Goal: Find contact information: Find contact information

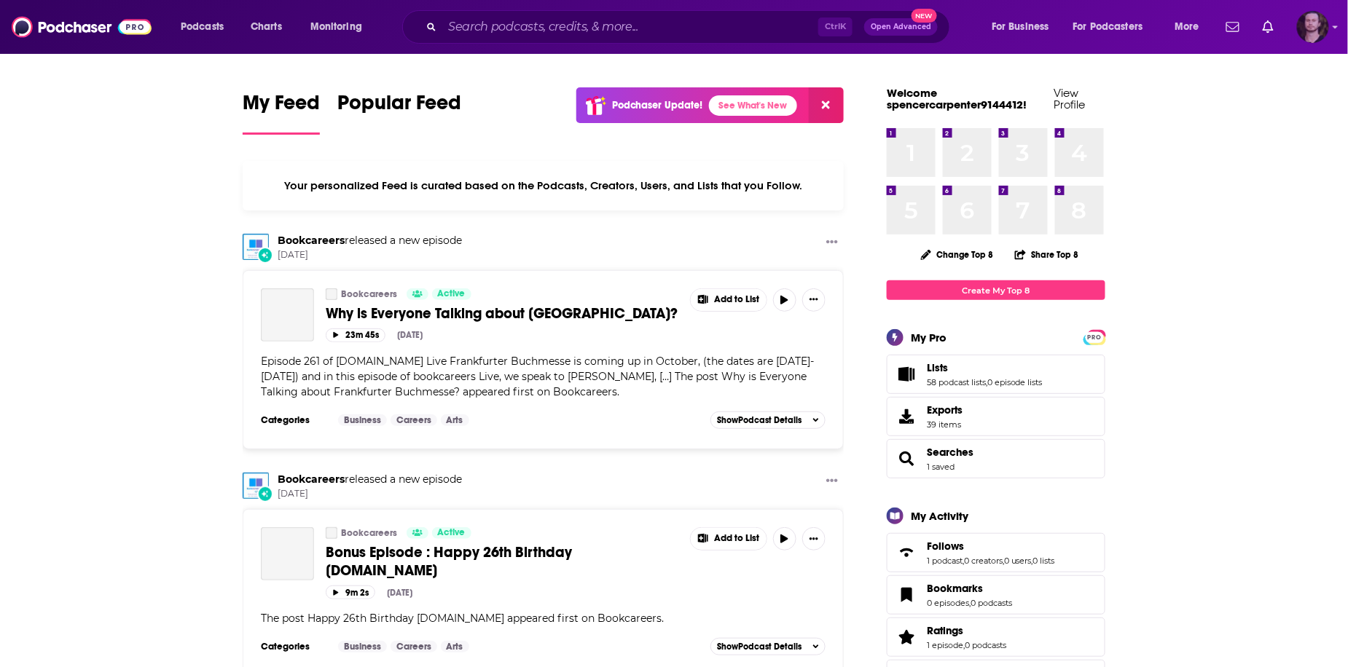
click at [1316, 36] on img "Logged in as OutlierAudio" at bounding box center [1313, 27] width 32 height 32
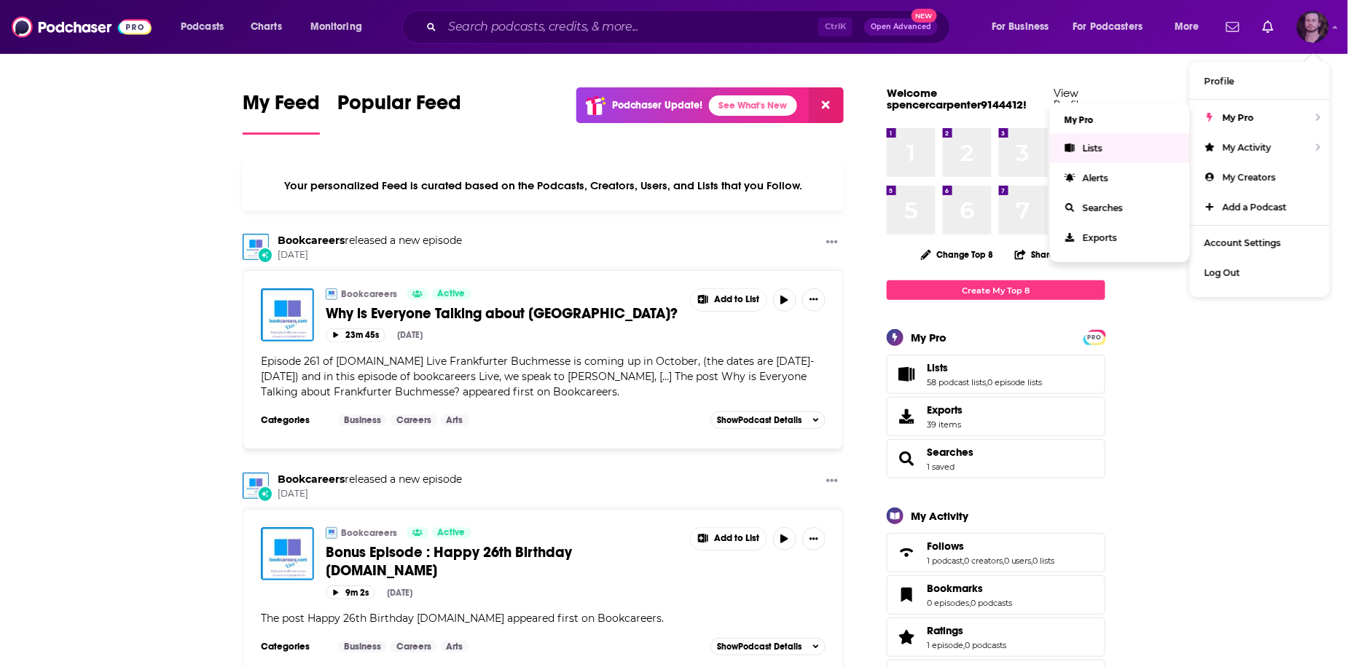
click at [1136, 146] on link "Lists" at bounding box center [1120, 148] width 140 height 30
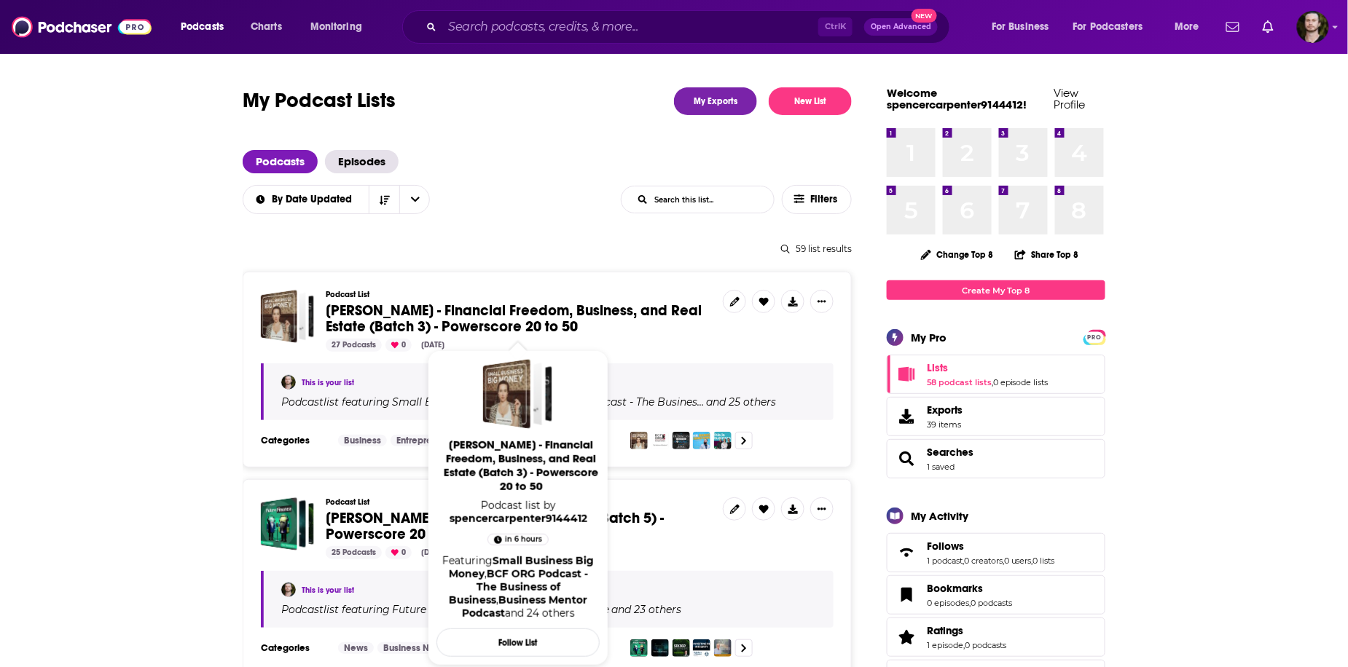
click at [495, 319] on span "[PERSON_NAME] - Financial Freedom, Business, and Real Estate (Batch 3) - Powers…" at bounding box center [514, 319] width 376 height 34
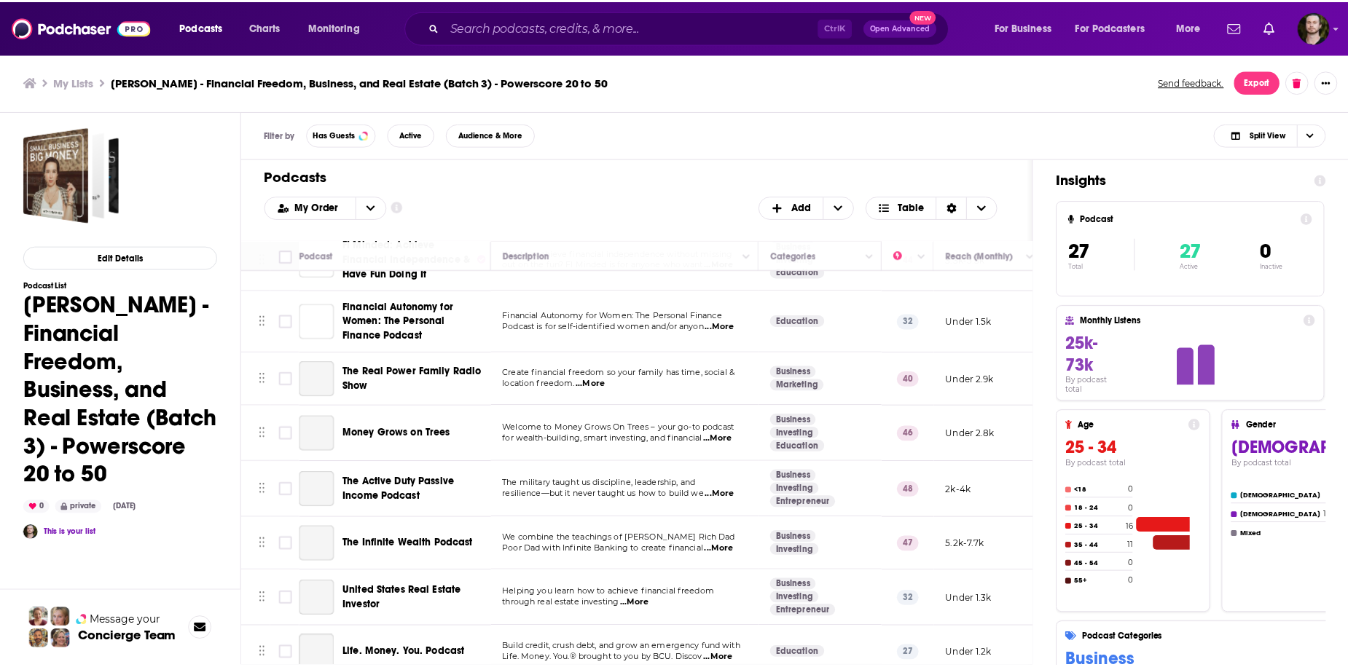
scroll to position [1154, 0]
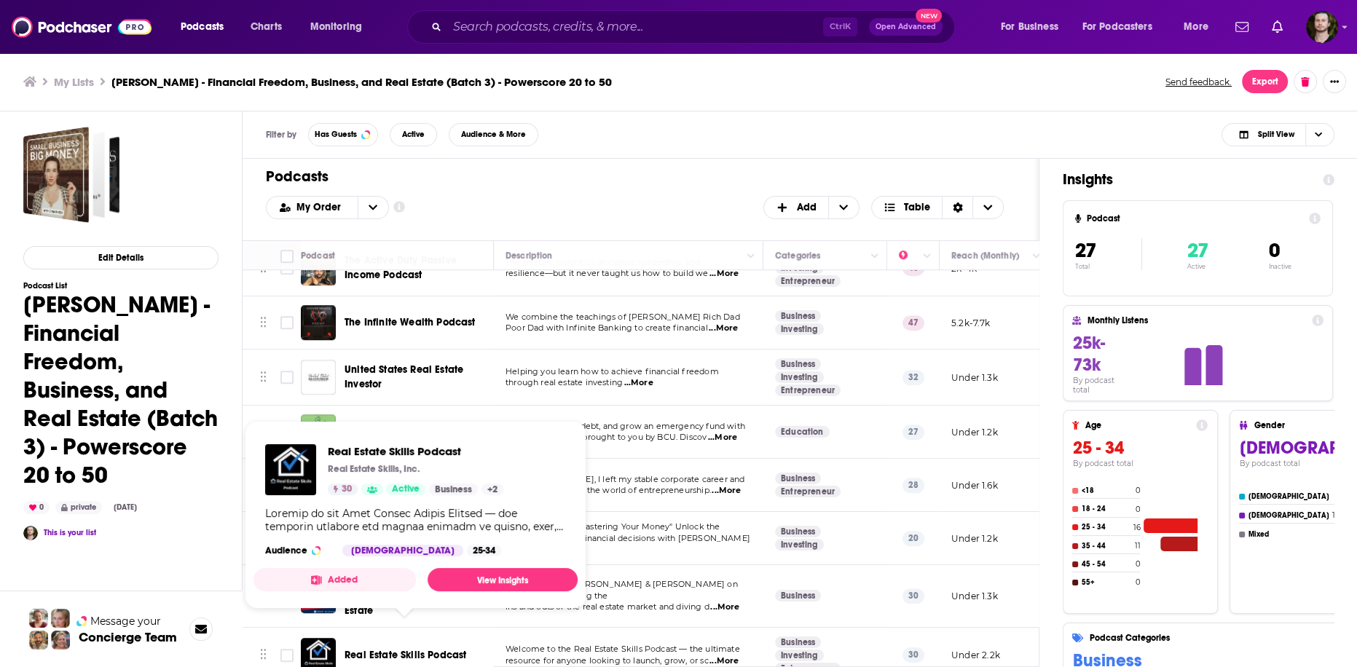
click at [449, 649] on span "Real Estate Skills Podcast" at bounding box center [406, 655] width 122 height 12
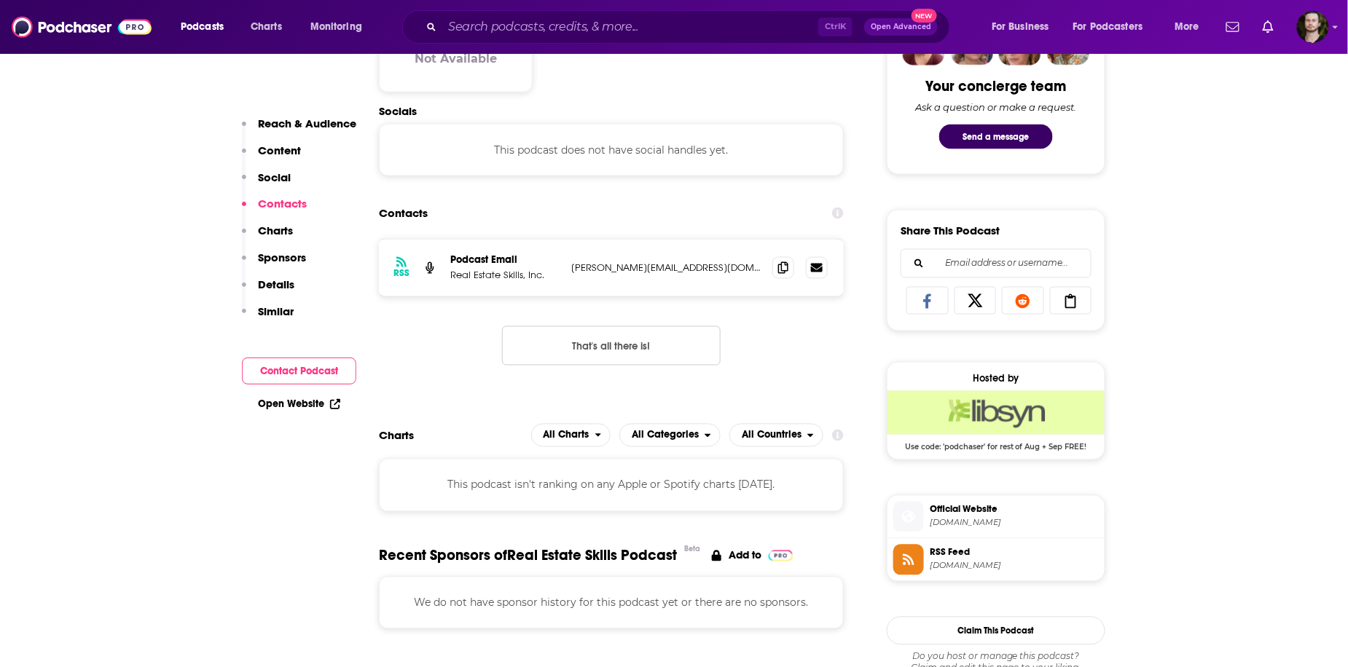
scroll to position [699, 0]
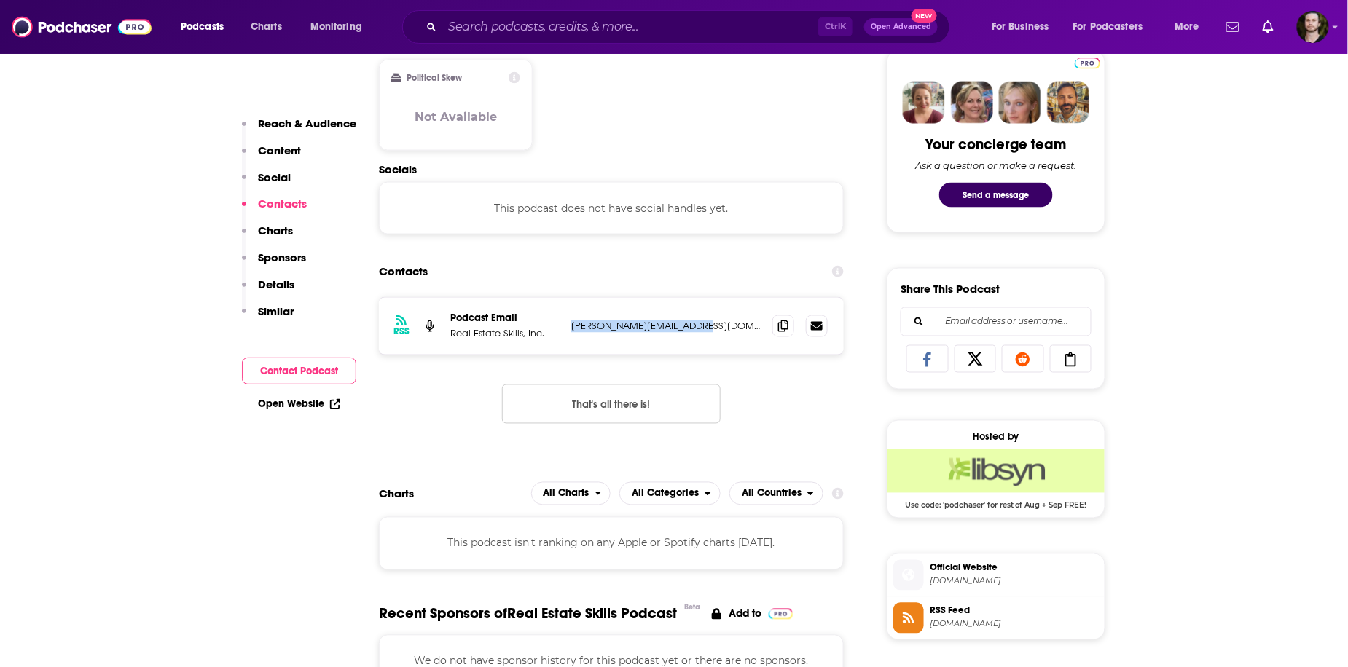
drag, startPoint x: 570, startPoint y: 329, endPoint x: 687, endPoint y: 332, distance: 117.3
click at [687, 332] on div "RSS Podcast Email Real Estate Skills, Inc. [PERSON_NAME][EMAIL_ADDRESS][DOMAIN_…" at bounding box center [611, 326] width 465 height 57
copy p "[PERSON_NAME][EMAIL_ADDRESS][DOMAIN_NAME]"
